Goal: Transaction & Acquisition: Purchase product/service

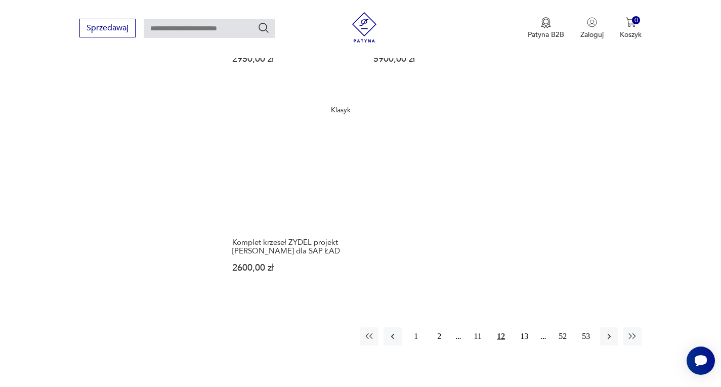
scroll to position [1533, 0]
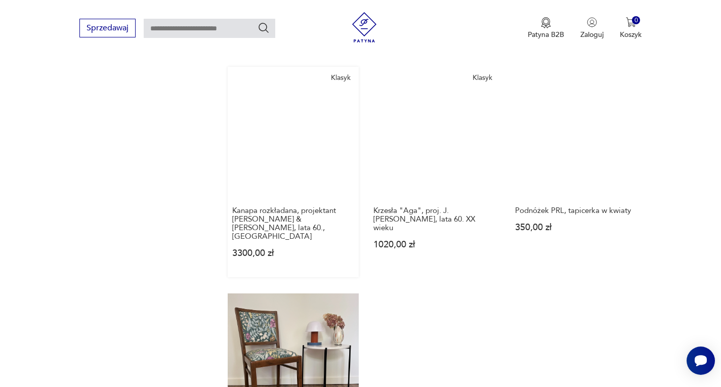
scroll to position [1426, 0]
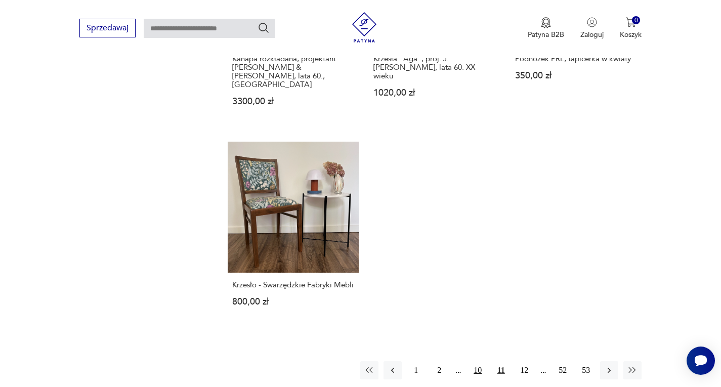
click at [475, 361] on button "10" at bounding box center [477, 370] width 18 height 18
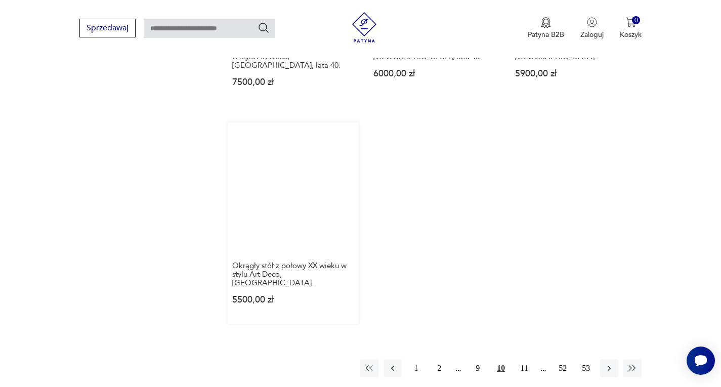
scroll to position [1483, 0]
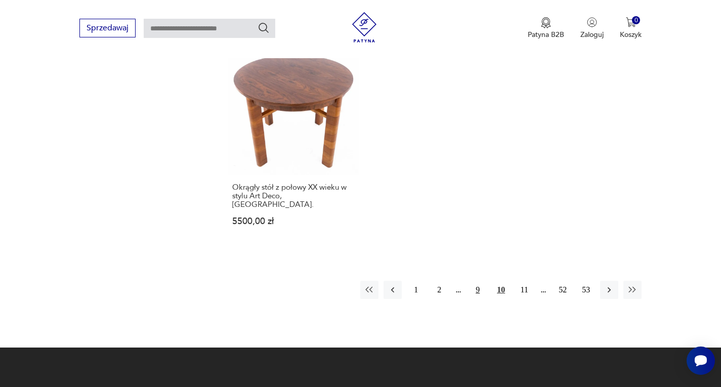
click at [478, 281] on button "9" at bounding box center [477, 290] width 18 height 18
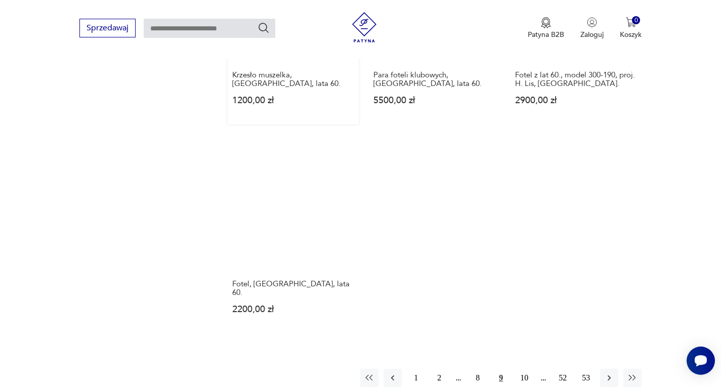
scroll to position [1483, 0]
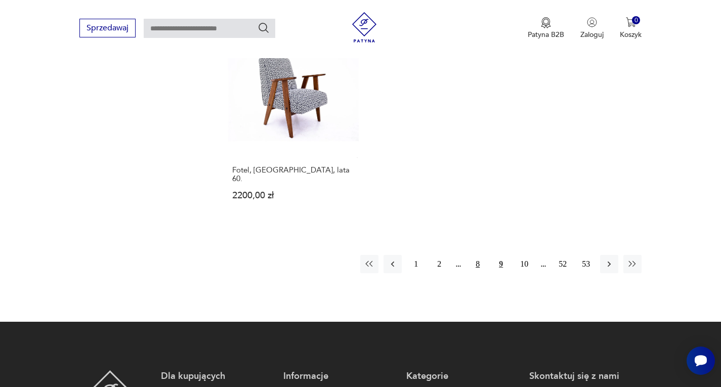
click at [483, 255] on button "8" at bounding box center [477, 264] width 18 height 18
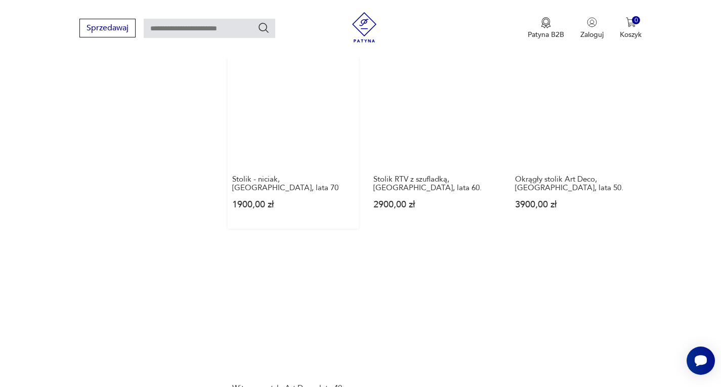
scroll to position [1432, 0]
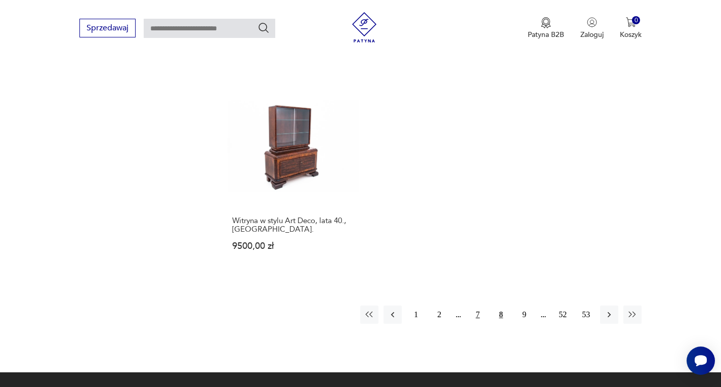
click at [479, 310] on button "7" at bounding box center [477, 314] width 18 height 18
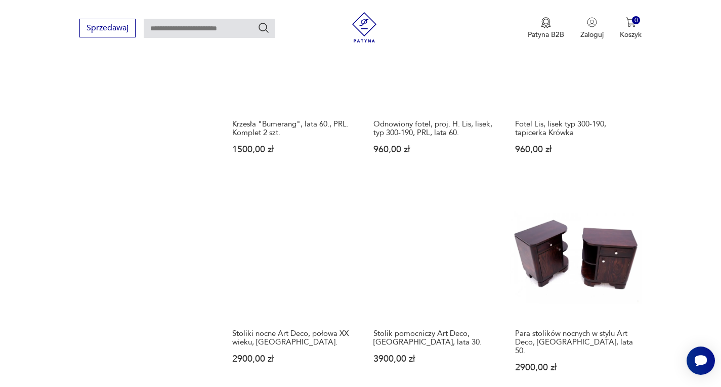
scroll to position [1129, 0]
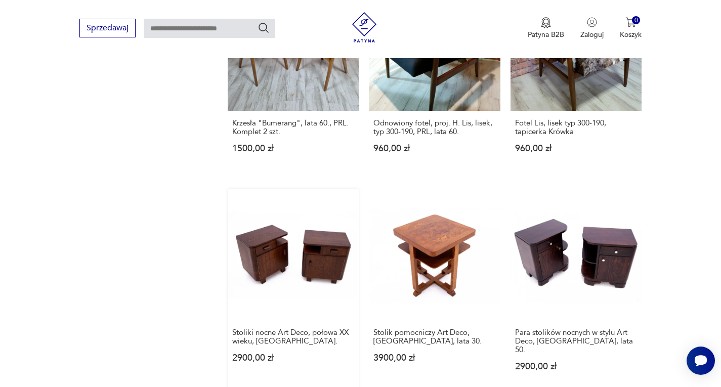
click at [316, 249] on link "Stoliki nocne Art Deco, połowa XX wieku, [GEOGRAPHIC_DATA] 2900,00 zł" at bounding box center [293, 290] width 131 height 202
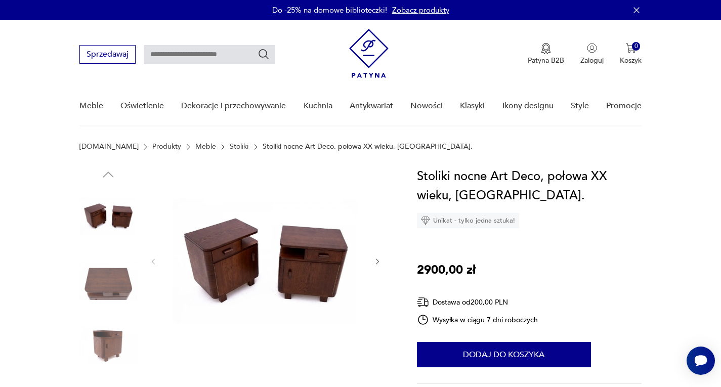
click at [273, 282] on img at bounding box center [265, 260] width 195 height 187
